Goal: Entertainment & Leisure: Consume media (video, audio)

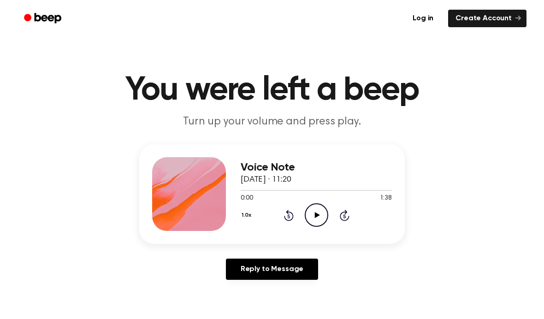
click at [321, 237] on div "Voice Note [DATE] · 11:20 0:00 1:38 Your browser does not support the [object O…" at bounding box center [271, 193] width 265 height 99
click at [320, 215] on icon "Play Audio" at bounding box center [315, 214] width 23 height 23
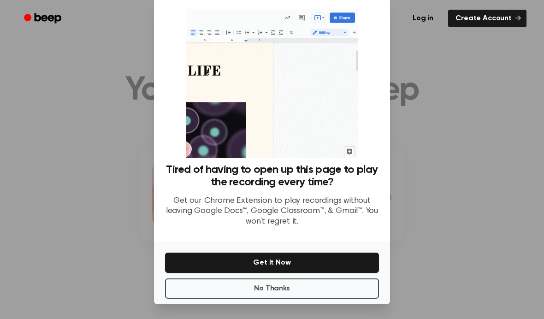
scroll to position [33, 0]
click at [267, 288] on button "No Thanks" at bounding box center [272, 288] width 214 height 20
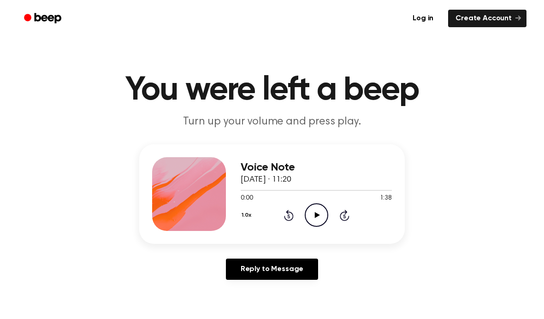
click at [308, 220] on icon "Play Audio" at bounding box center [315, 214] width 23 height 23
click at [320, 209] on icon "Pause Audio" at bounding box center [315, 214] width 23 height 23
click at [314, 215] on icon "Play Audio" at bounding box center [315, 214] width 23 height 23
click at [318, 218] on icon at bounding box center [316, 215] width 4 height 6
click at [316, 214] on icon at bounding box center [316, 215] width 5 height 6
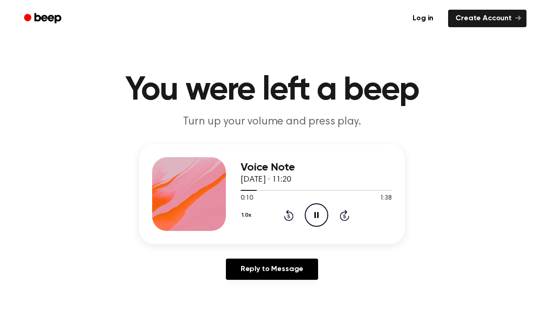
click at [312, 214] on icon "Pause Audio" at bounding box center [315, 214] width 23 height 23
click at [318, 220] on icon "Play Audio" at bounding box center [315, 214] width 23 height 23
click at [310, 222] on icon "Pause Audio" at bounding box center [315, 214] width 23 height 23
click at [321, 214] on icon "Play Audio" at bounding box center [315, 214] width 23 height 23
click at [314, 217] on icon "Pause Audio" at bounding box center [315, 214] width 23 height 23
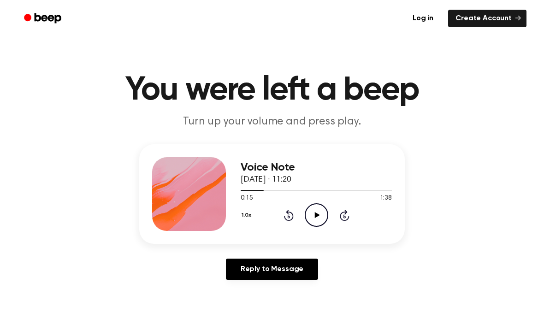
click at [326, 218] on icon "Play Audio" at bounding box center [315, 214] width 23 height 23
click at [312, 216] on icon "Pause Audio" at bounding box center [315, 214] width 23 height 23
click at [317, 207] on icon "Play Audio" at bounding box center [315, 214] width 23 height 23
click at [310, 211] on icon "Pause Audio" at bounding box center [315, 214] width 23 height 23
click at [315, 214] on icon at bounding box center [316, 215] width 5 height 6
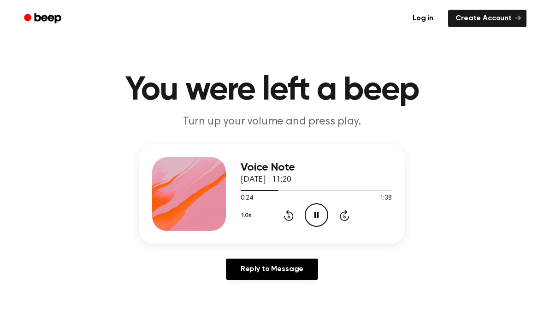
click at [310, 210] on icon "Pause Audio" at bounding box center [315, 214] width 23 height 23
click at [316, 210] on icon "Play Audio" at bounding box center [315, 214] width 23 height 23
click at [315, 214] on icon at bounding box center [316, 215] width 4 height 6
click at [322, 214] on icon "Play Audio" at bounding box center [315, 214] width 23 height 23
click at [292, 213] on icon at bounding box center [289, 215] width 10 height 11
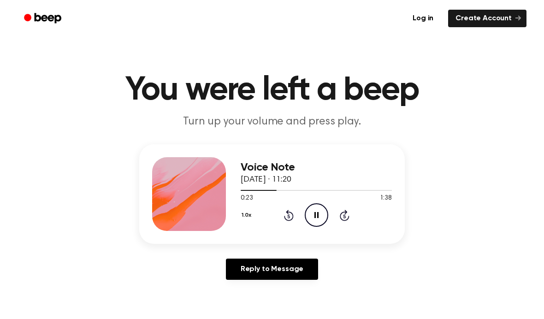
click at [326, 214] on icon "Pause Audio" at bounding box center [315, 214] width 23 height 23
click at [356, 217] on div "1.0x Rewind 5 seconds Play Audio Skip 5 seconds" at bounding box center [315, 214] width 151 height 23
click at [347, 221] on icon "Skip 5 seconds" at bounding box center [344, 215] width 10 height 12
click at [323, 220] on icon "Play Audio" at bounding box center [315, 214] width 23 height 23
click at [316, 211] on icon "Pause Audio" at bounding box center [315, 214] width 23 height 23
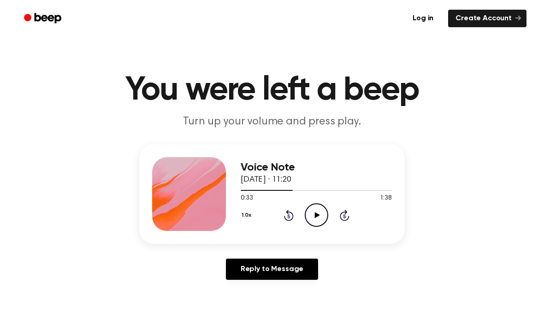
click at [287, 215] on icon "Rewind 5 seconds" at bounding box center [288, 215] width 10 height 12
click at [328, 217] on div "1.0x Rewind 5 seconds Play Audio Skip 5 seconds" at bounding box center [315, 214] width 151 height 23
click at [319, 215] on icon at bounding box center [316, 215] width 5 height 6
click at [312, 213] on icon "Pause Audio" at bounding box center [315, 214] width 23 height 23
click at [328, 222] on icon "Play Audio" at bounding box center [315, 214] width 23 height 23
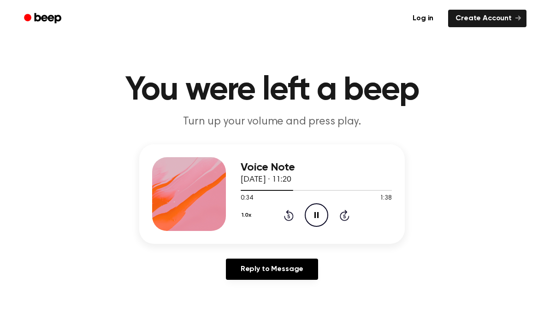
click at [314, 207] on icon "Pause Audio" at bounding box center [315, 214] width 23 height 23
click at [312, 205] on icon "Play Audio" at bounding box center [315, 214] width 23 height 23
click at [319, 212] on icon "Pause Audio" at bounding box center [315, 214] width 23 height 23
click at [320, 216] on icon "Play Audio" at bounding box center [315, 214] width 23 height 23
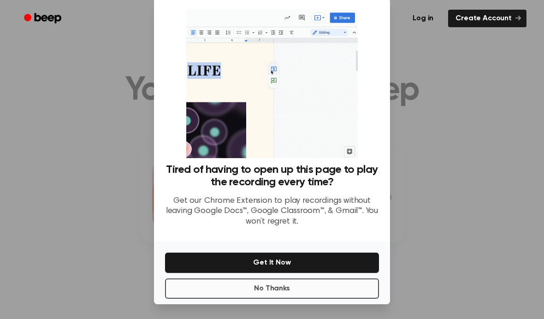
click at [268, 281] on button "No Thanks" at bounding box center [272, 288] width 214 height 20
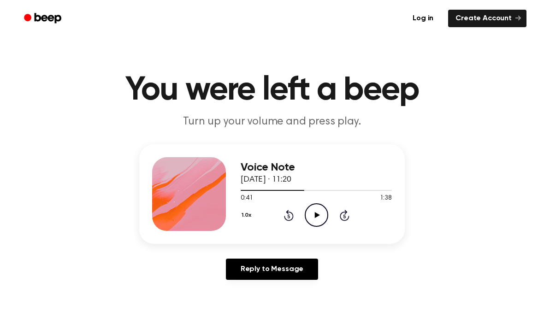
click at [317, 213] on icon "Play Audio" at bounding box center [315, 214] width 23 height 23
click at [316, 217] on icon "Pause Audio" at bounding box center [315, 214] width 23 height 23
click at [475, 193] on div "Voice Note [DATE] · 11:20 0:43 1:38 Your browser does not support the [object O…" at bounding box center [271, 215] width 521 height 143
click at [320, 206] on icon "Play Audio" at bounding box center [315, 214] width 23 height 23
click at [315, 211] on icon "Pause Audio" at bounding box center [315, 214] width 23 height 23
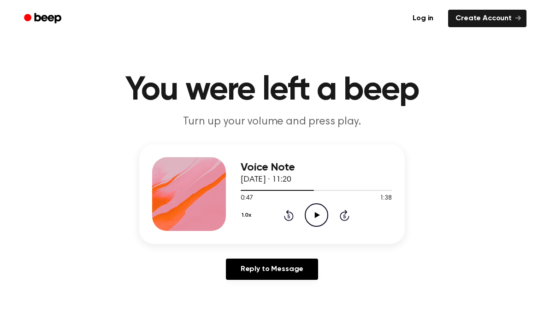
click at [315, 221] on icon "Play Audio" at bounding box center [315, 214] width 23 height 23
click at [314, 213] on icon at bounding box center [316, 215] width 4 height 6
click at [313, 204] on circle at bounding box center [316, 215] width 23 height 23
click at [284, 212] on icon "Rewind 5 seconds" at bounding box center [288, 215] width 10 height 12
click at [325, 219] on icon "Pause Audio" at bounding box center [315, 214] width 23 height 23
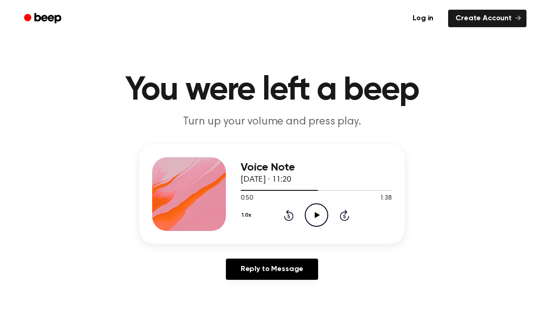
click at [309, 219] on icon "Play Audio" at bounding box center [315, 214] width 23 height 23
click at [314, 215] on icon at bounding box center [316, 215] width 4 height 6
click at [319, 213] on icon "Play Audio" at bounding box center [315, 214] width 23 height 23
click at [312, 214] on icon "Pause Audio" at bounding box center [315, 214] width 23 height 23
click at [320, 217] on icon "Play Audio" at bounding box center [315, 214] width 23 height 23
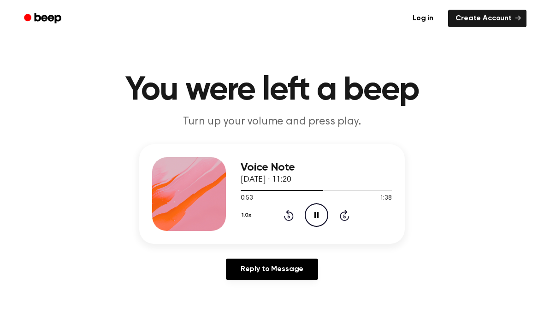
click at [313, 211] on icon "Pause Audio" at bounding box center [315, 214] width 23 height 23
click at [310, 220] on icon "Play Audio" at bounding box center [315, 214] width 23 height 23
click at [312, 215] on icon "Pause Audio" at bounding box center [315, 214] width 23 height 23
click at [303, 222] on div "1.0x Rewind 5 seconds Play Audio Skip 5 seconds" at bounding box center [315, 214] width 151 height 23
click at [305, 212] on circle at bounding box center [316, 215] width 23 height 23
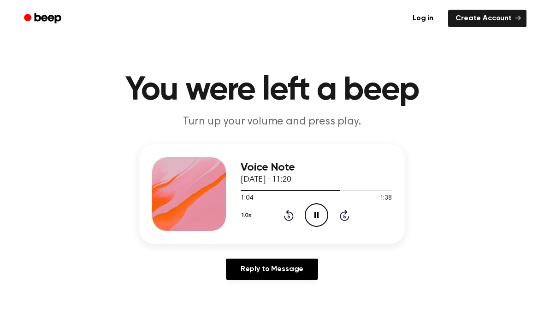
click at [312, 210] on icon "Pause Audio" at bounding box center [315, 214] width 23 height 23
click at [314, 213] on icon "Play Audio" at bounding box center [315, 214] width 23 height 23
click at [314, 199] on div "1:12 1:38" at bounding box center [315, 198] width 151 height 10
click at [320, 214] on icon "Play Audio" at bounding box center [315, 214] width 23 height 23
click at [292, 210] on icon "Rewind 5 seconds" at bounding box center [288, 215] width 10 height 12
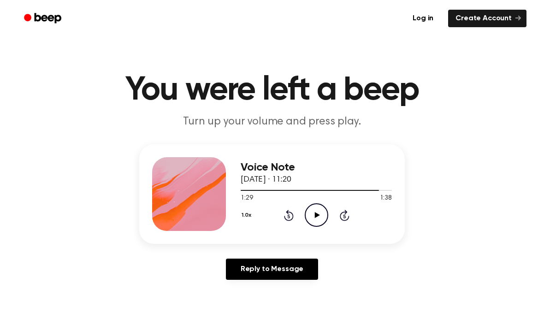
click at [310, 213] on icon "Play Audio" at bounding box center [315, 214] width 23 height 23
click at [316, 219] on icon "Play Audio" at bounding box center [315, 214] width 23 height 23
click at [309, 211] on icon "Pause Audio" at bounding box center [315, 214] width 23 height 23
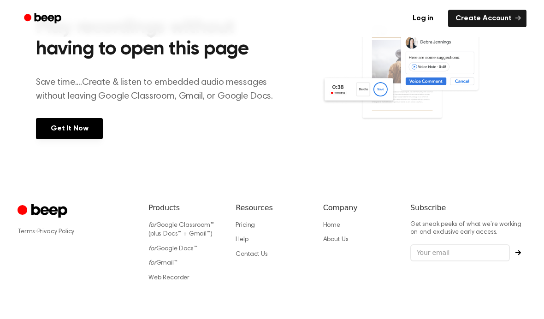
scroll to position [387, 0]
